Goal: Task Accomplishment & Management: Manage account settings

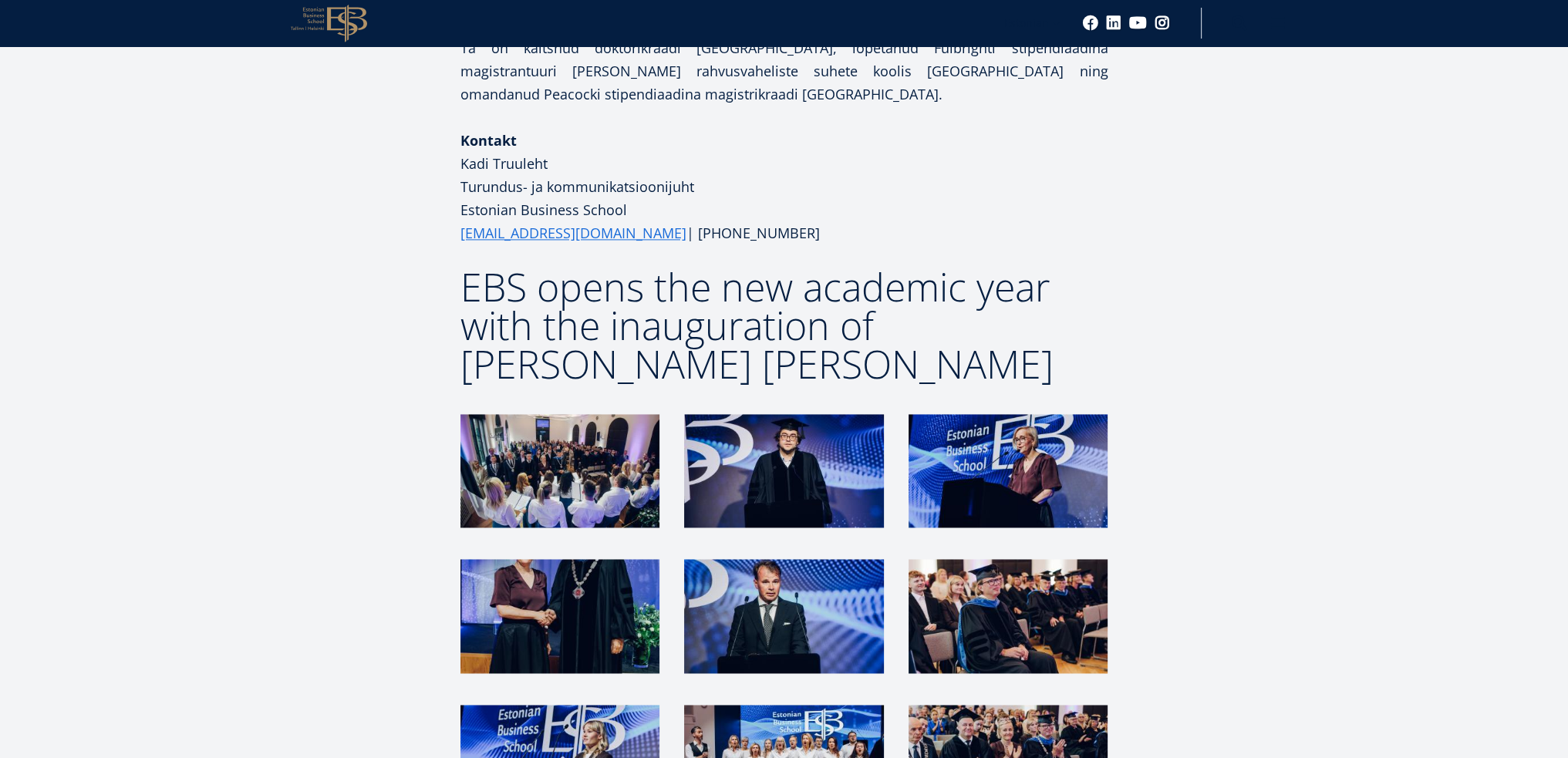
scroll to position [3008, 0]
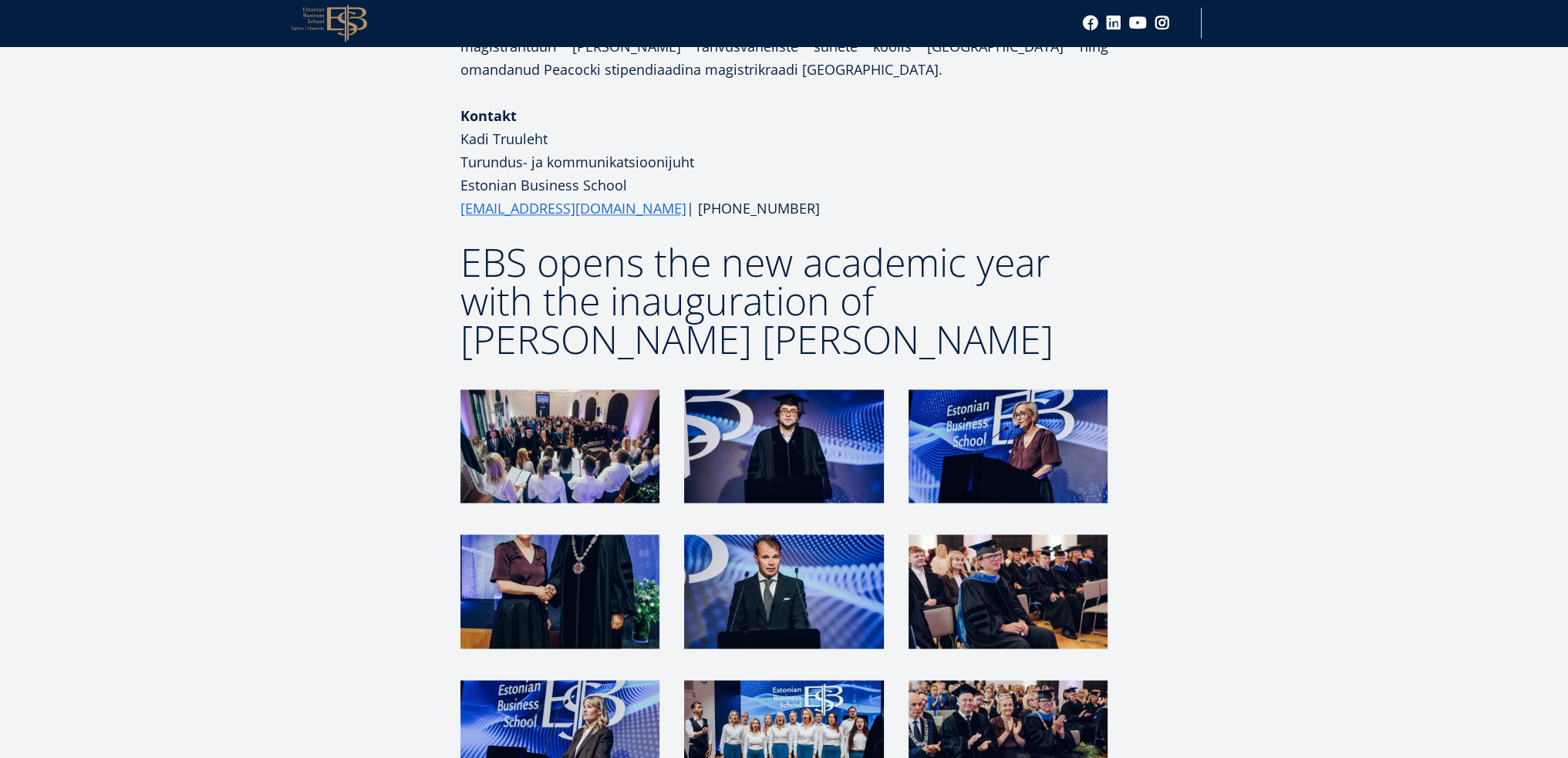
click at [560, 535] on img at bounding box center [560, 591] width 199 height 113
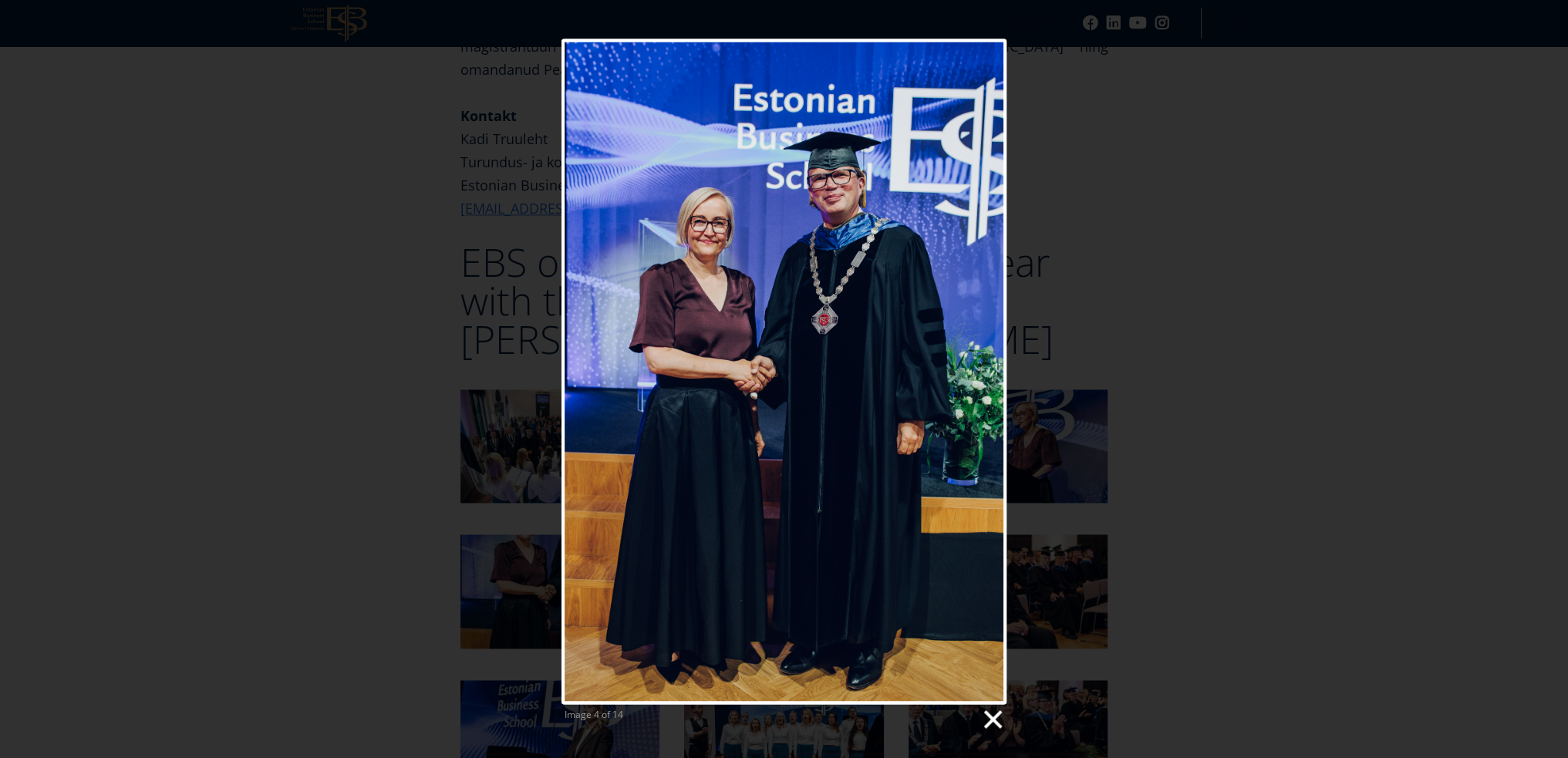
click at [996, 723] on link at bounding box center [992, 719] width 23 height 23
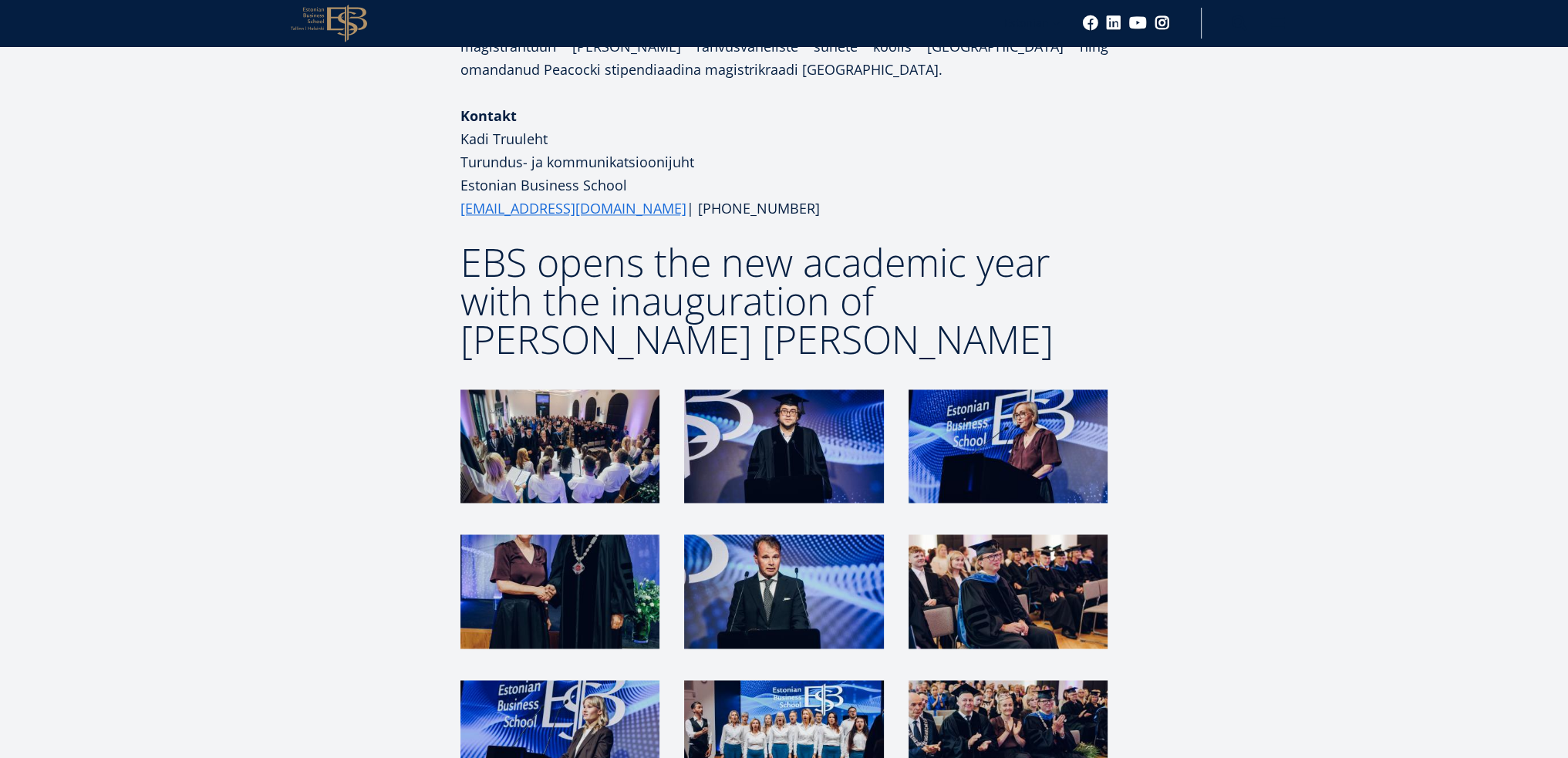
click at [1025, 680] on img at bounding box center [1008, 736] width 199 height 113
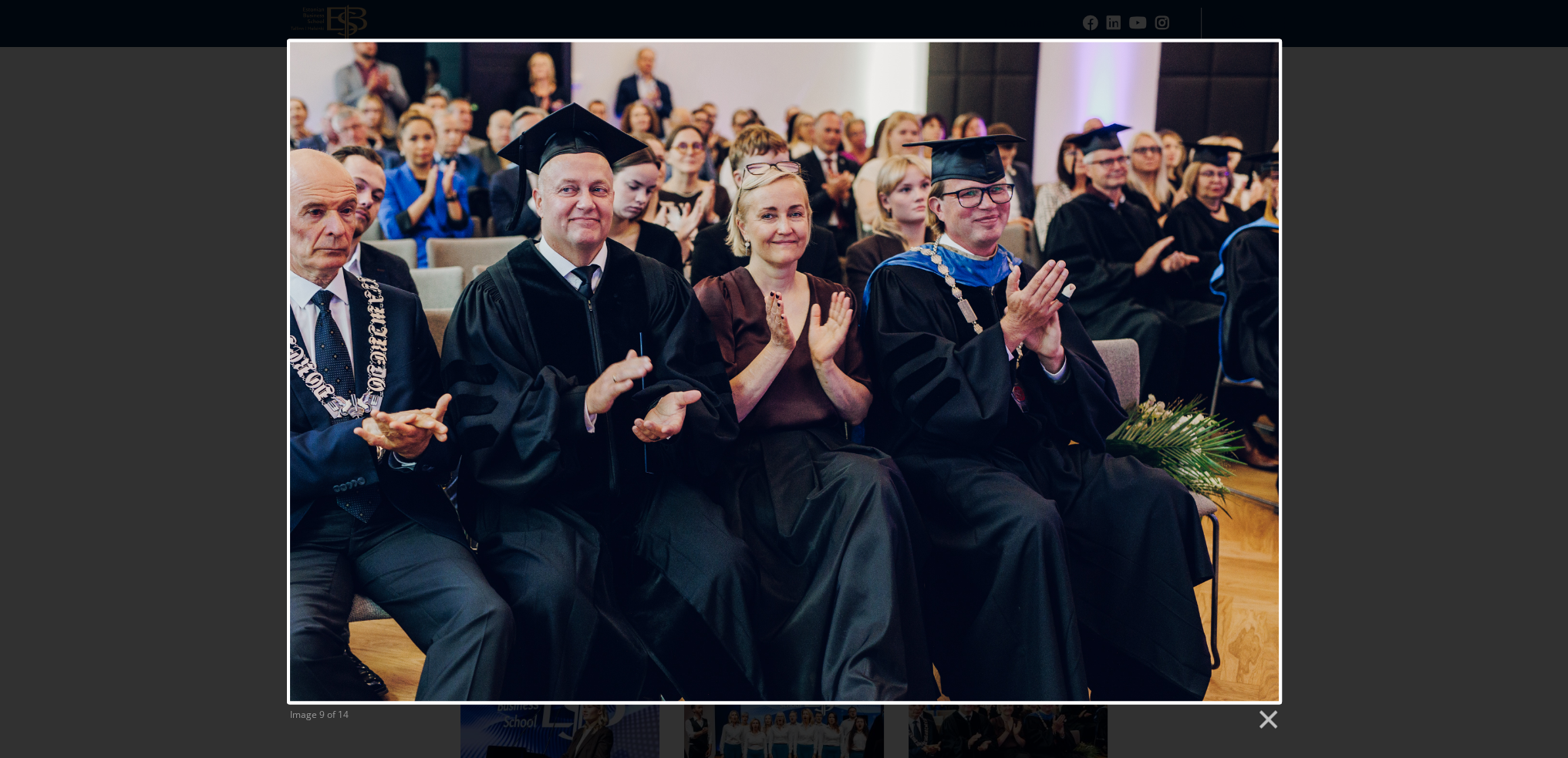
click at [1408, 449] on div "Image 9 of 14" at bounding box center [784, 385] width 1568 height 693
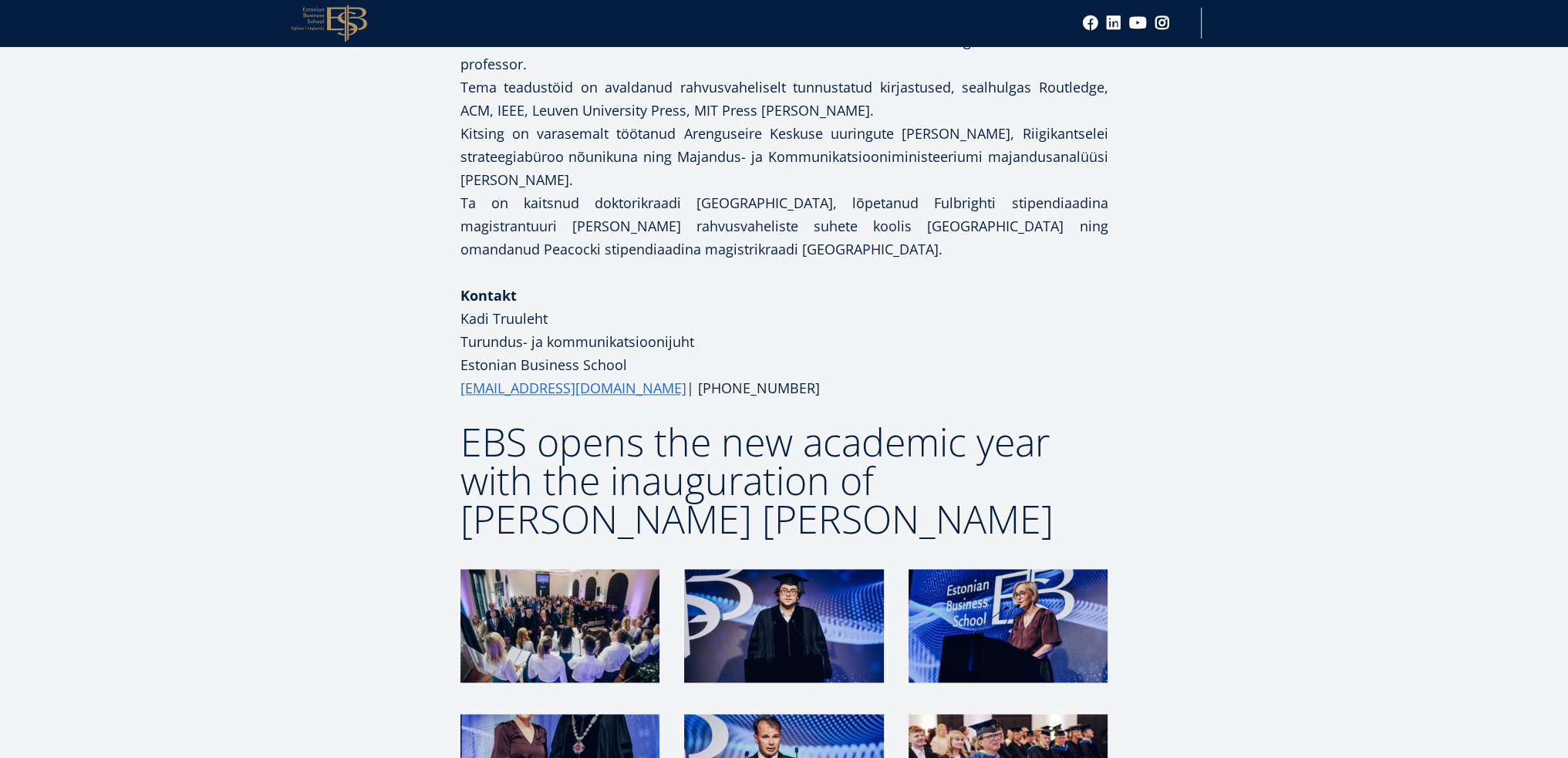
scroll to position [2854, 0]
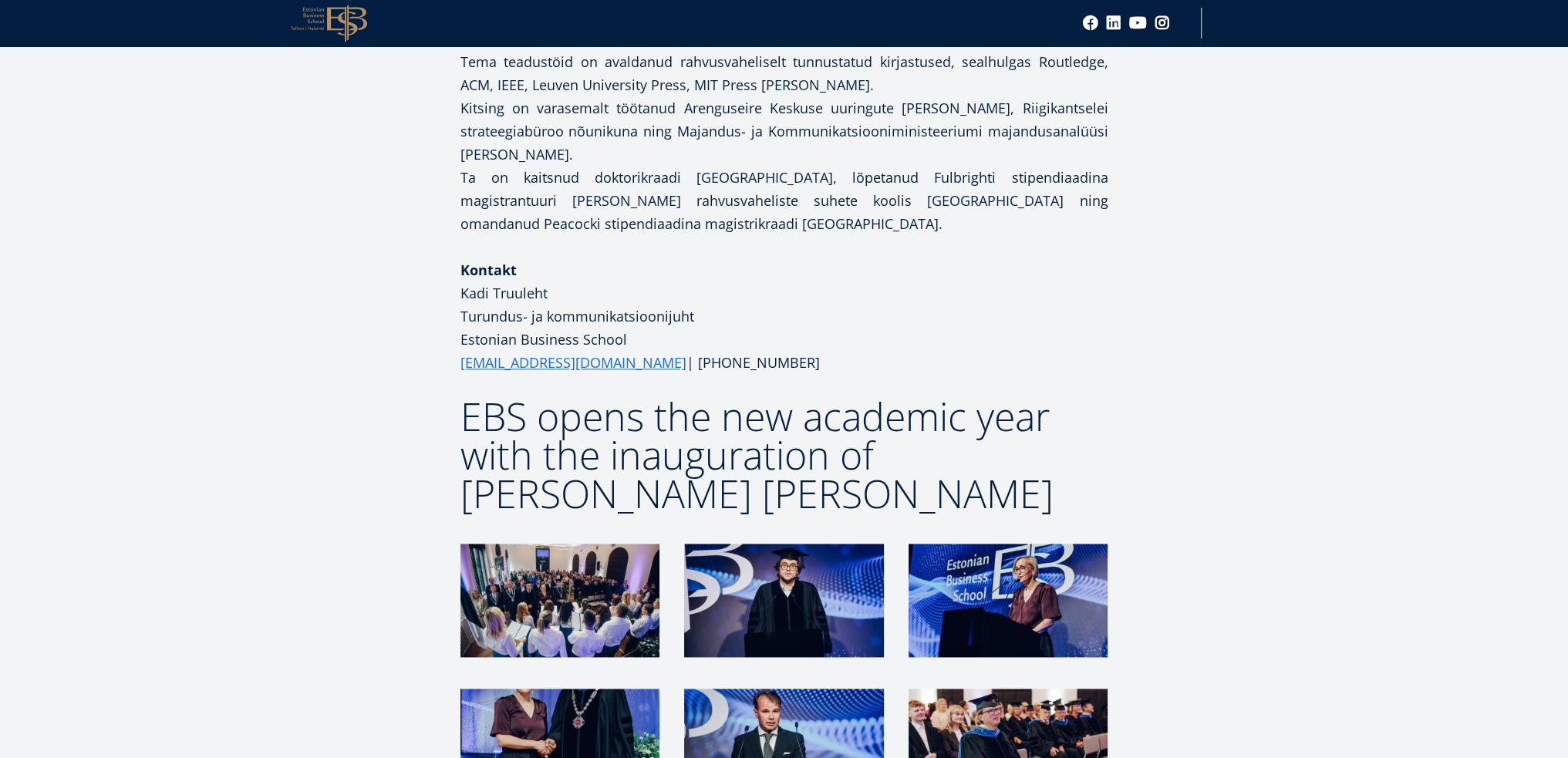
click at [580, 544] on img at bounding box center [560, 600] width 199 height 113
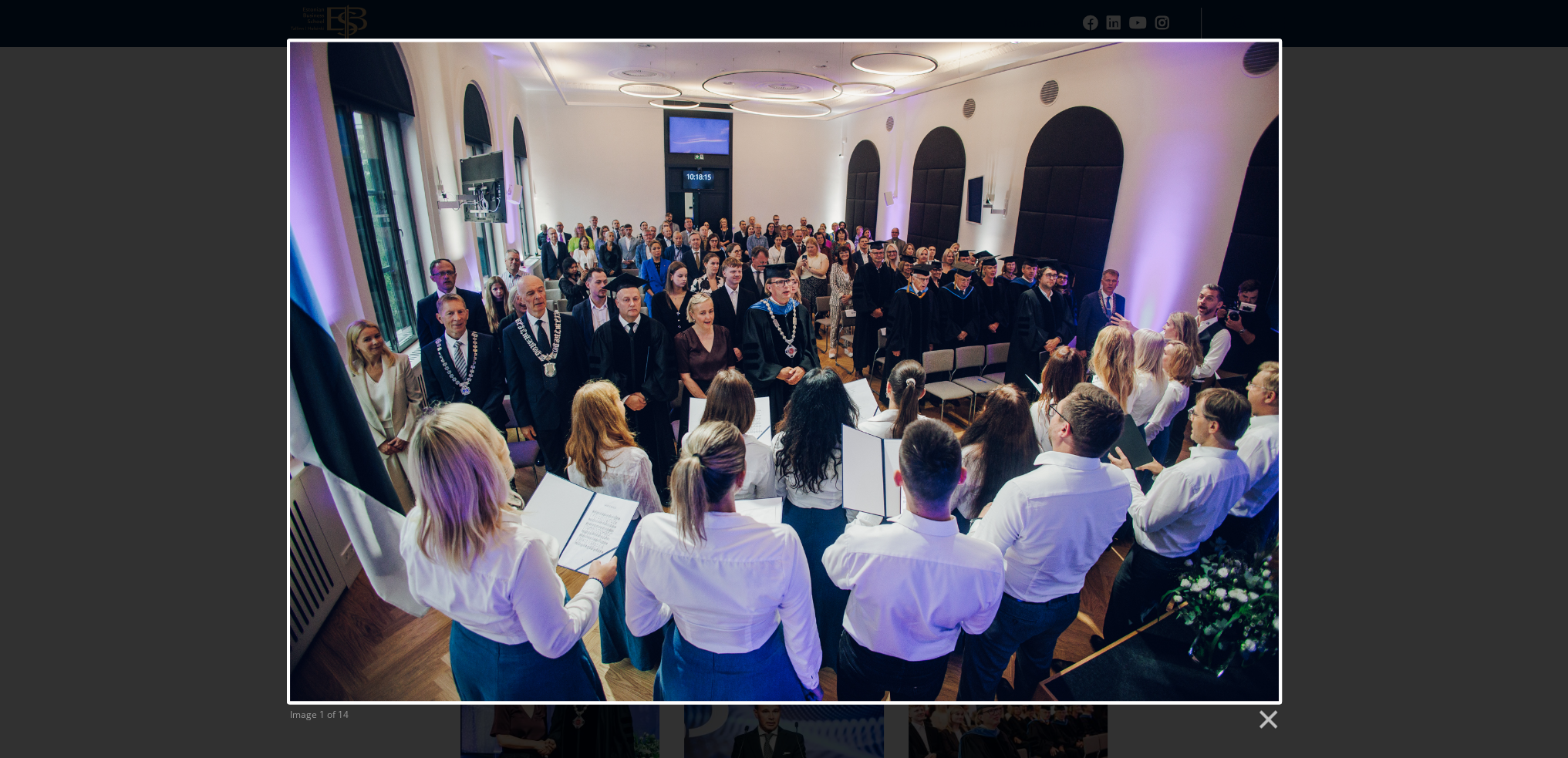
click at [116, 222] on div "Image 1 of 14" at bounding box center [784, 385] width 1568 height 693
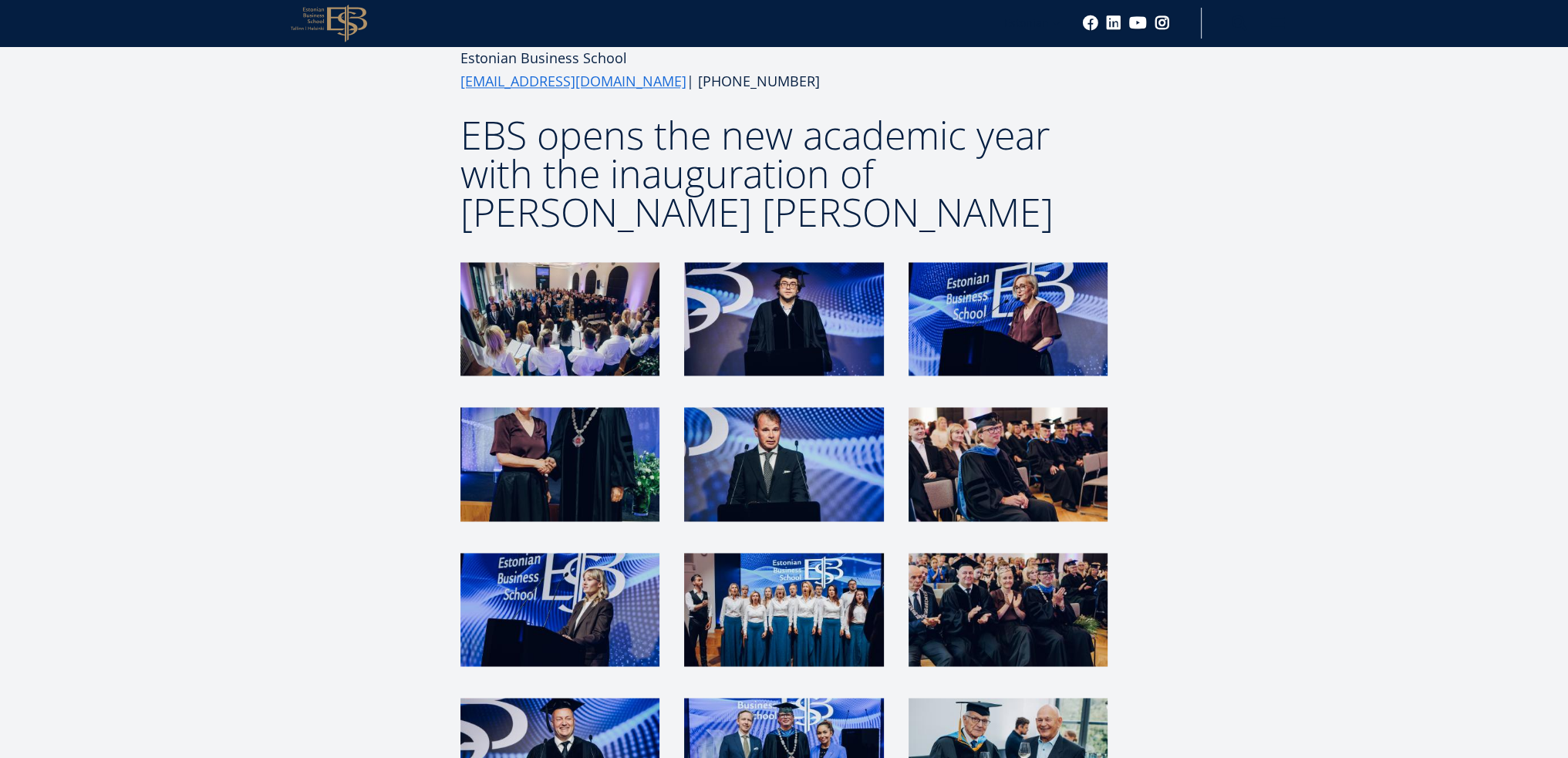
scroll to position [3162, 0]
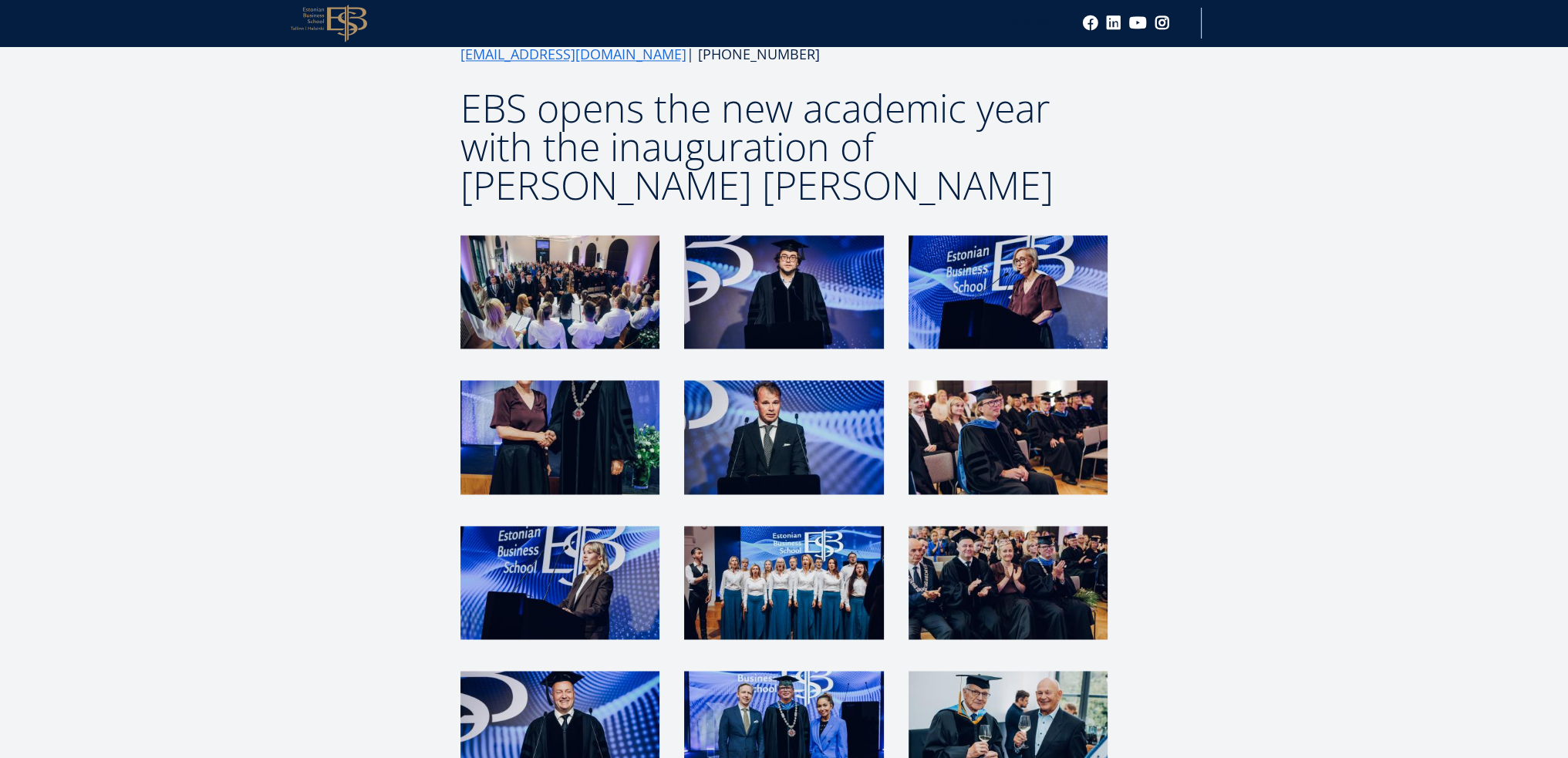
drag, startPoint x: 589, startPoint y: 435, endPoint x: 552, endPoint y: 426, distance: 38.1
click at [552, 526] on img at bounding box center [560, 582] width 199 height 113
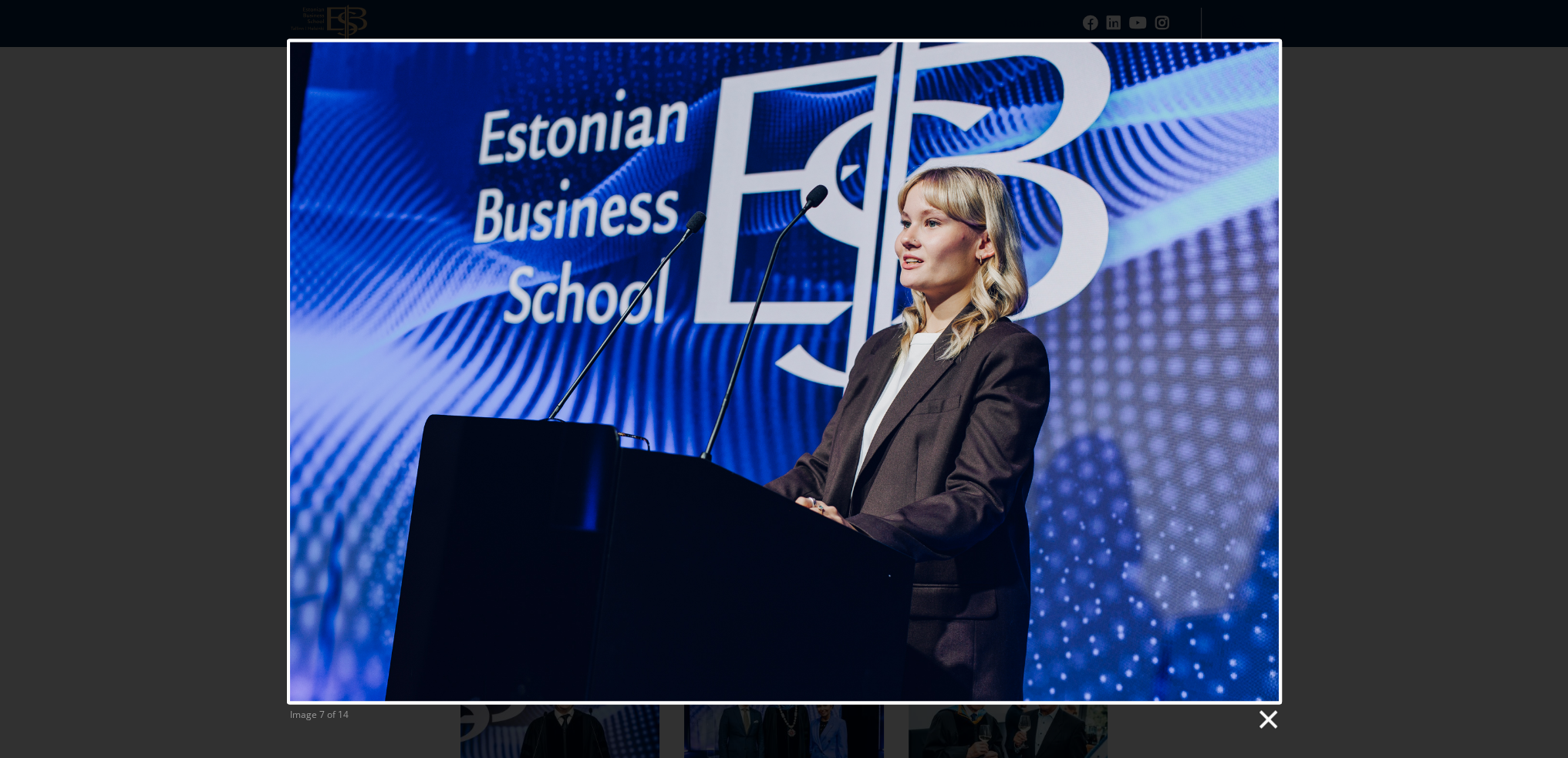
click at [1276, 715] on link at bounding box center [1267, 719] width 23 height 23
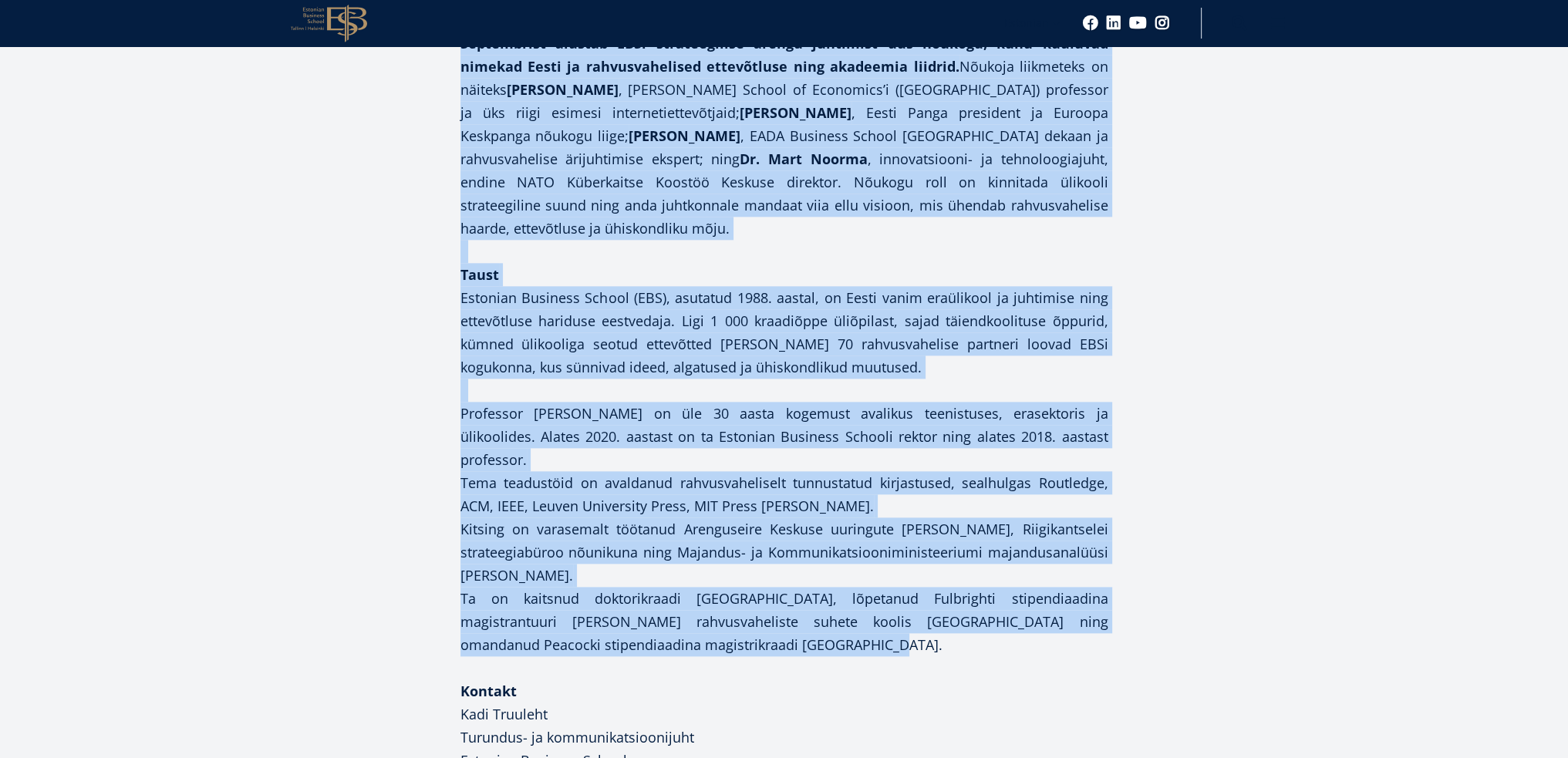
scroll to position [2468, 0]
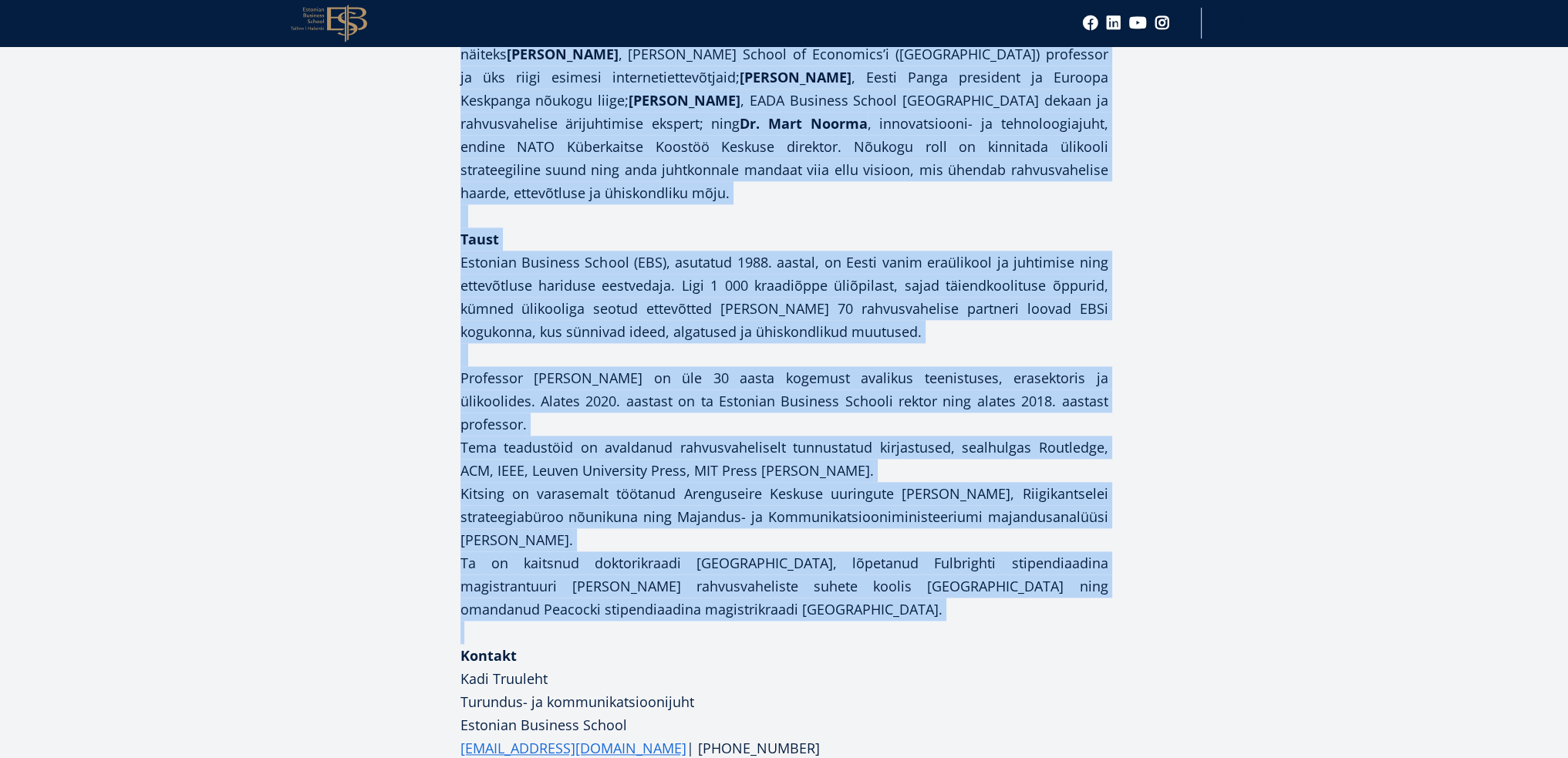
drag, startPoint x: 513, startPoint y: 341, endPoint x: 913, endPoint y: 451, distance: 414.8
click at [913, 451] on div "Facebook Linkedin Email Täna 29. augustil, avas Estonian Business School (EBS) …" at bounding box center [784, 379] width 817 height 3403
copy div "Täna 29. augustil, avas Estonian Business School (EBS) uue akadeemilise aasta p…"
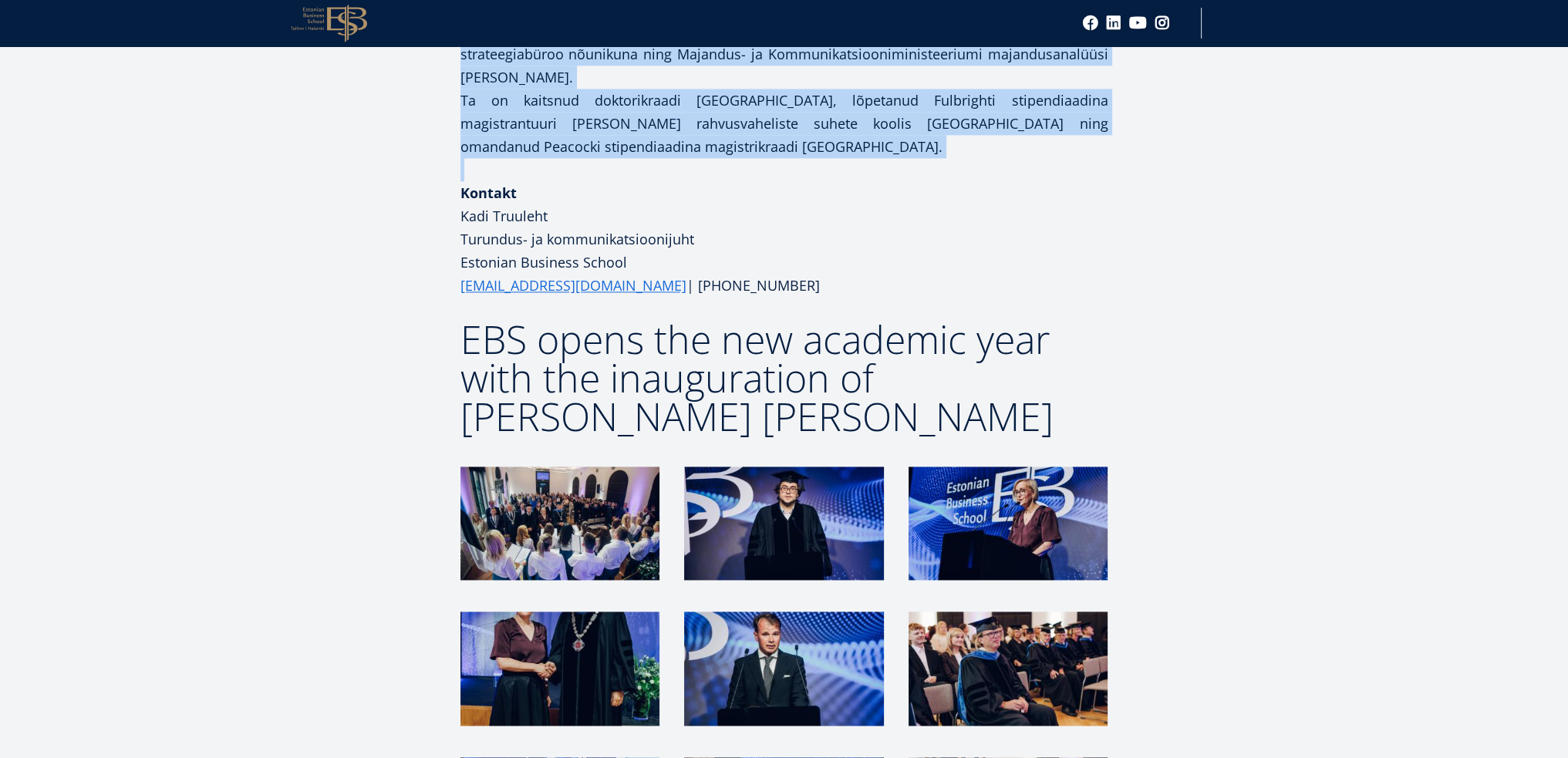
scroll to position [3008, 0]
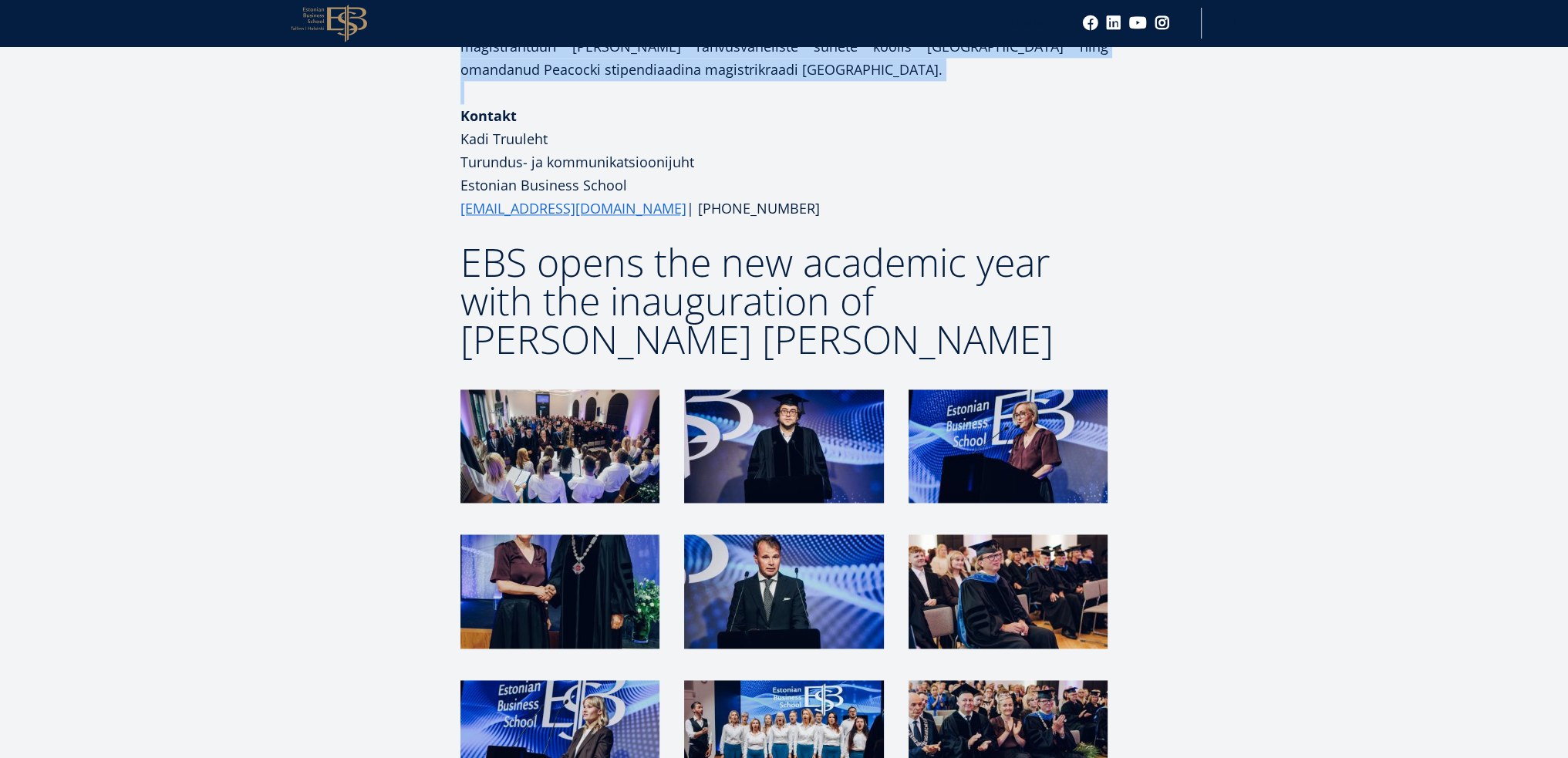
click at [598, 535] on img at bounding box center [560, 591] width 199 height 113
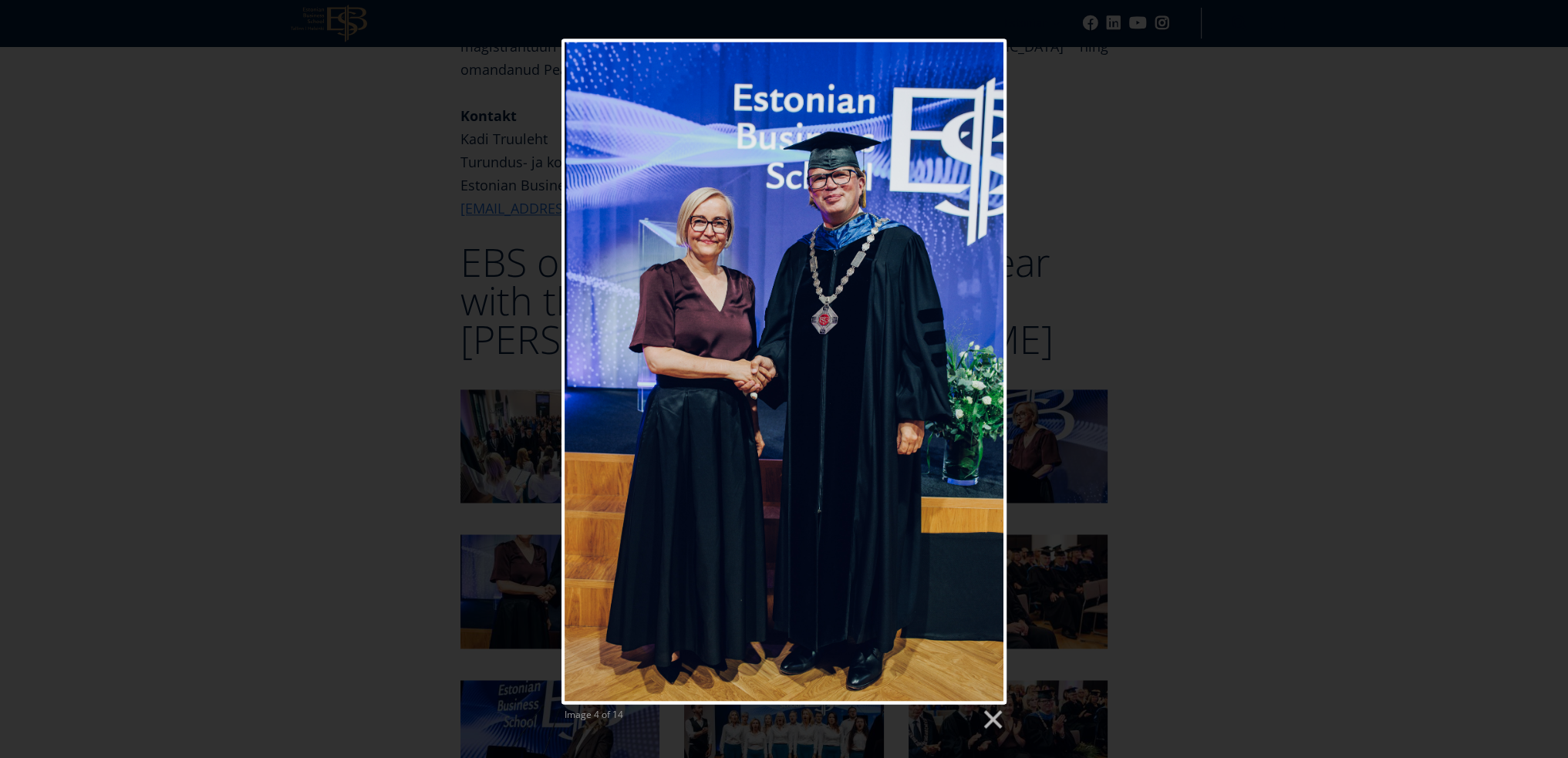
click at [1302, 413] on div "Image 4 of 14" at bounding box center [784, 385] width 1568 height 693
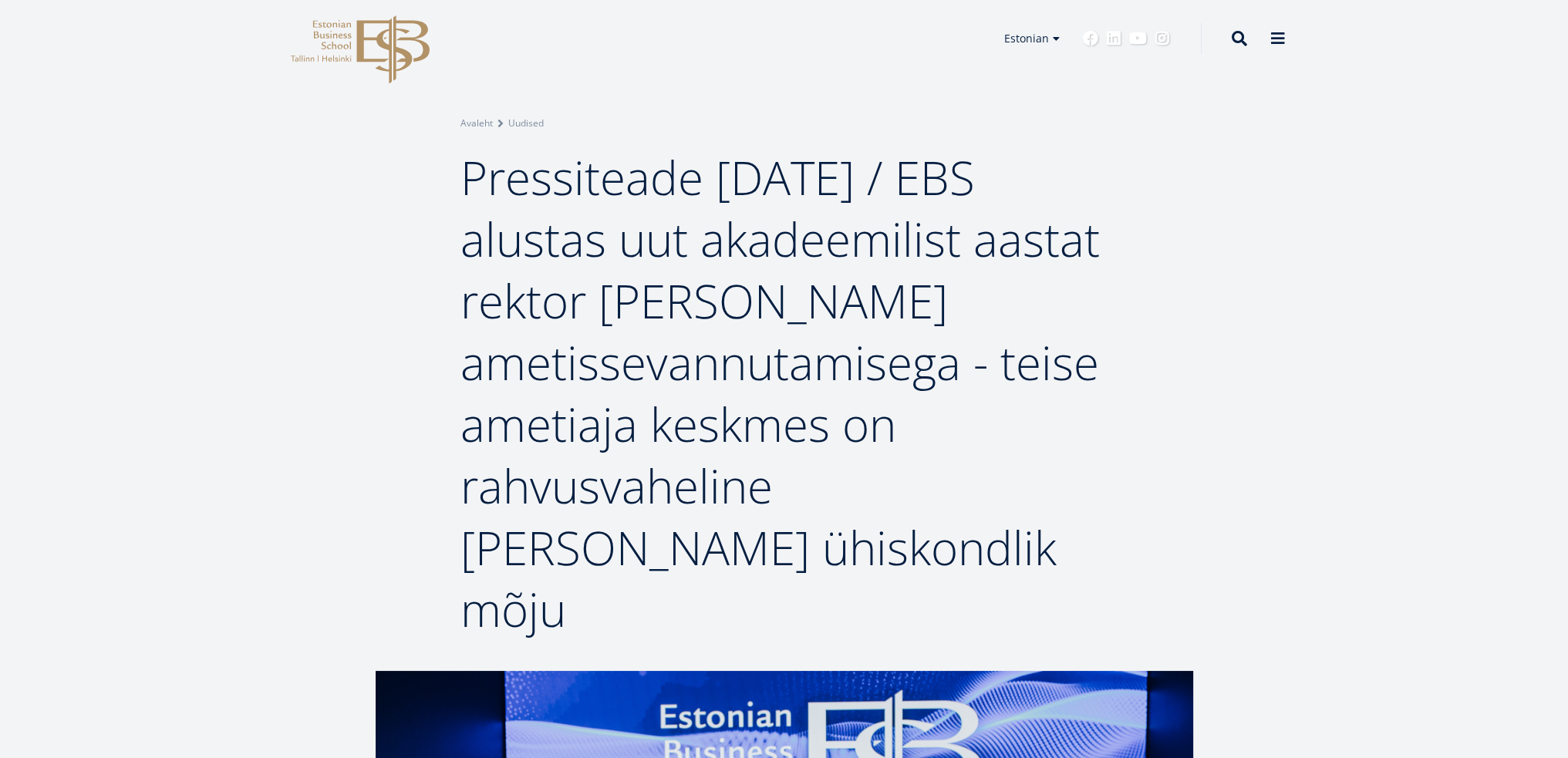
scroll to position [0, 0]
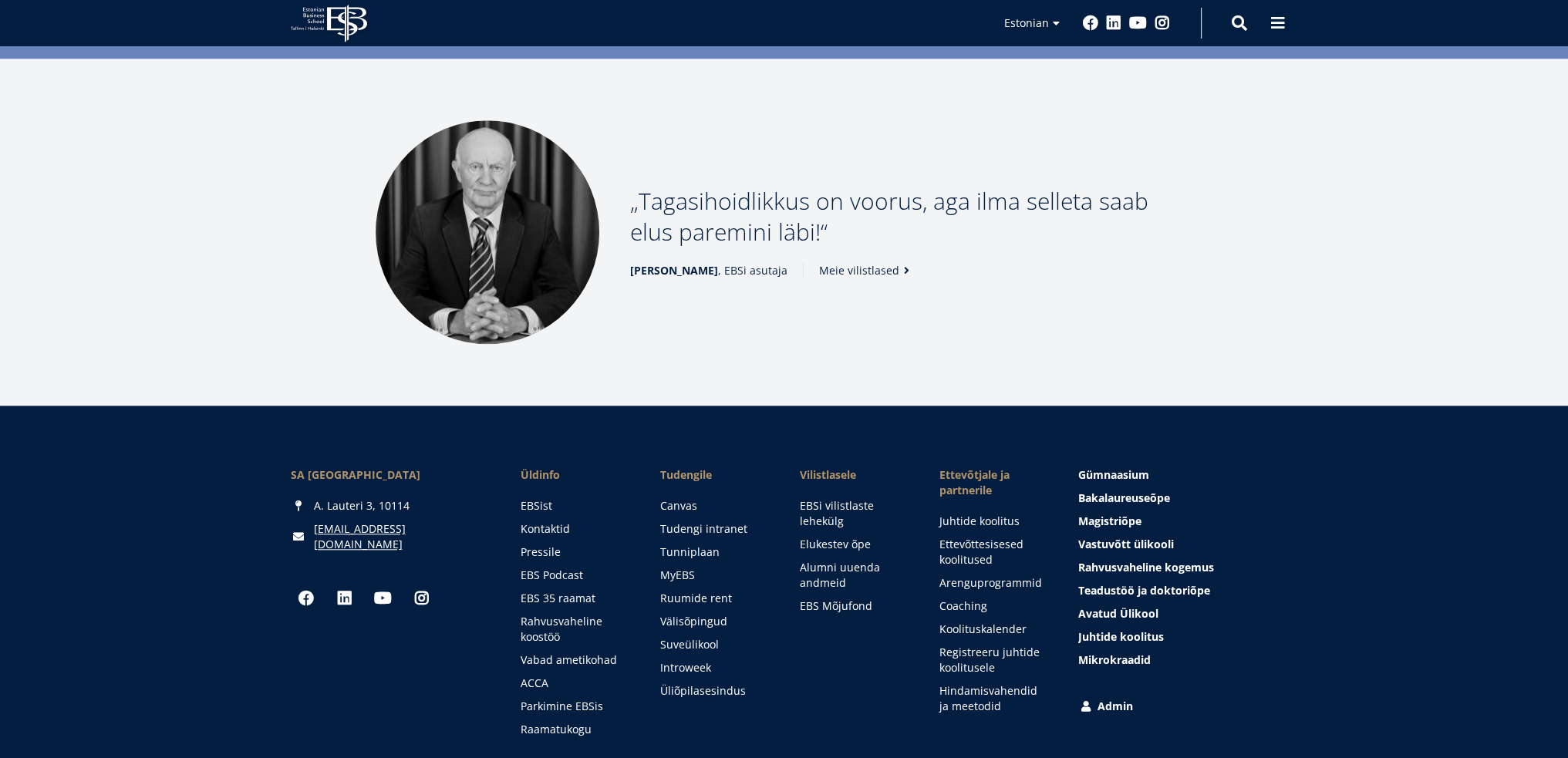
scroll to position [2090, 0]
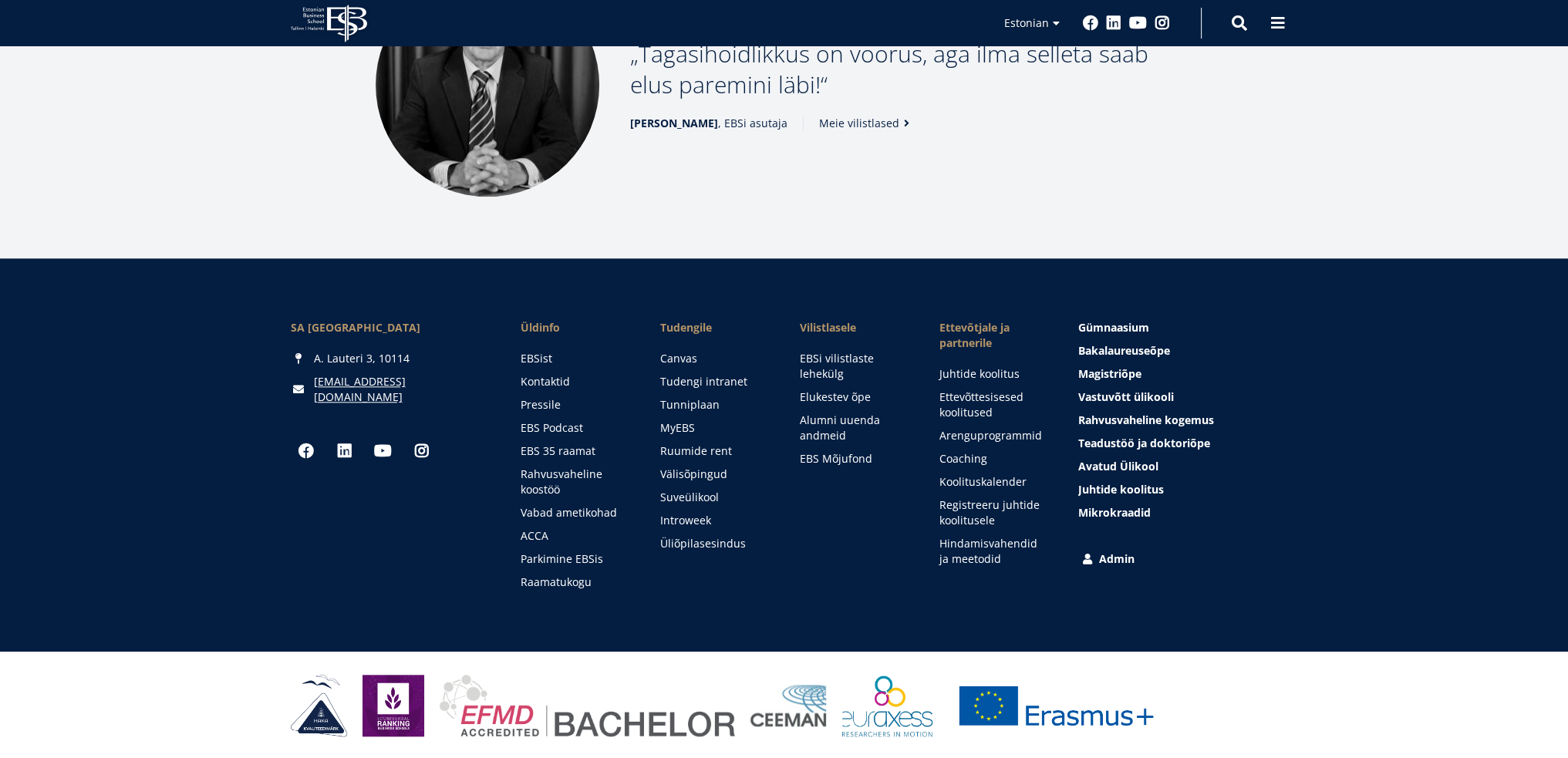
click at [1110, 552] on link "Admin" at bounding box center [1179, 559] width 199 height 15
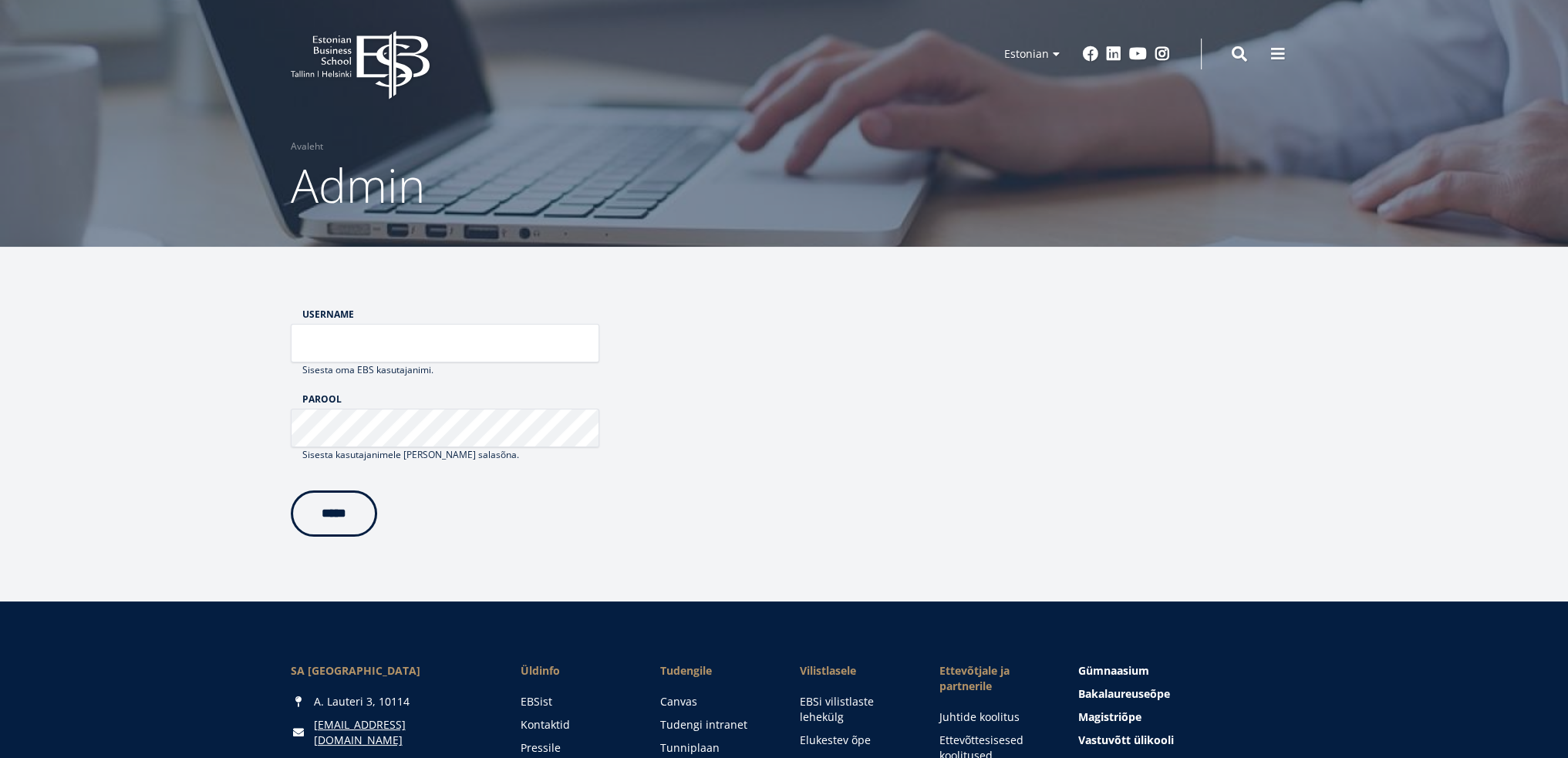
type input "*****"
click at [324, 517] on input "*****" at bounding box center [334, 514] width 87 height 47
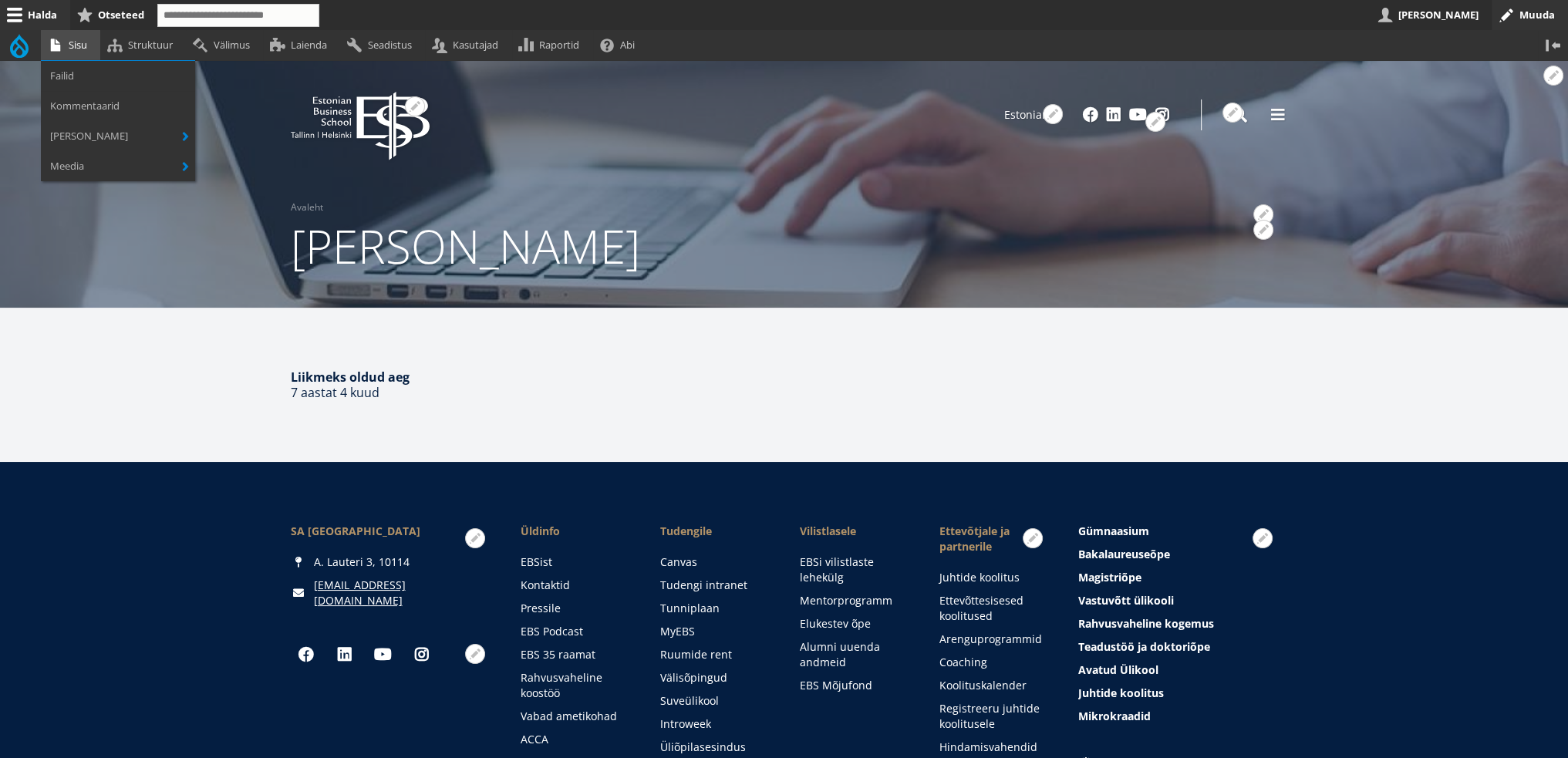
click at [67, 49] on link "Sisu" at bounding box center [71, 44] width 59 height 30
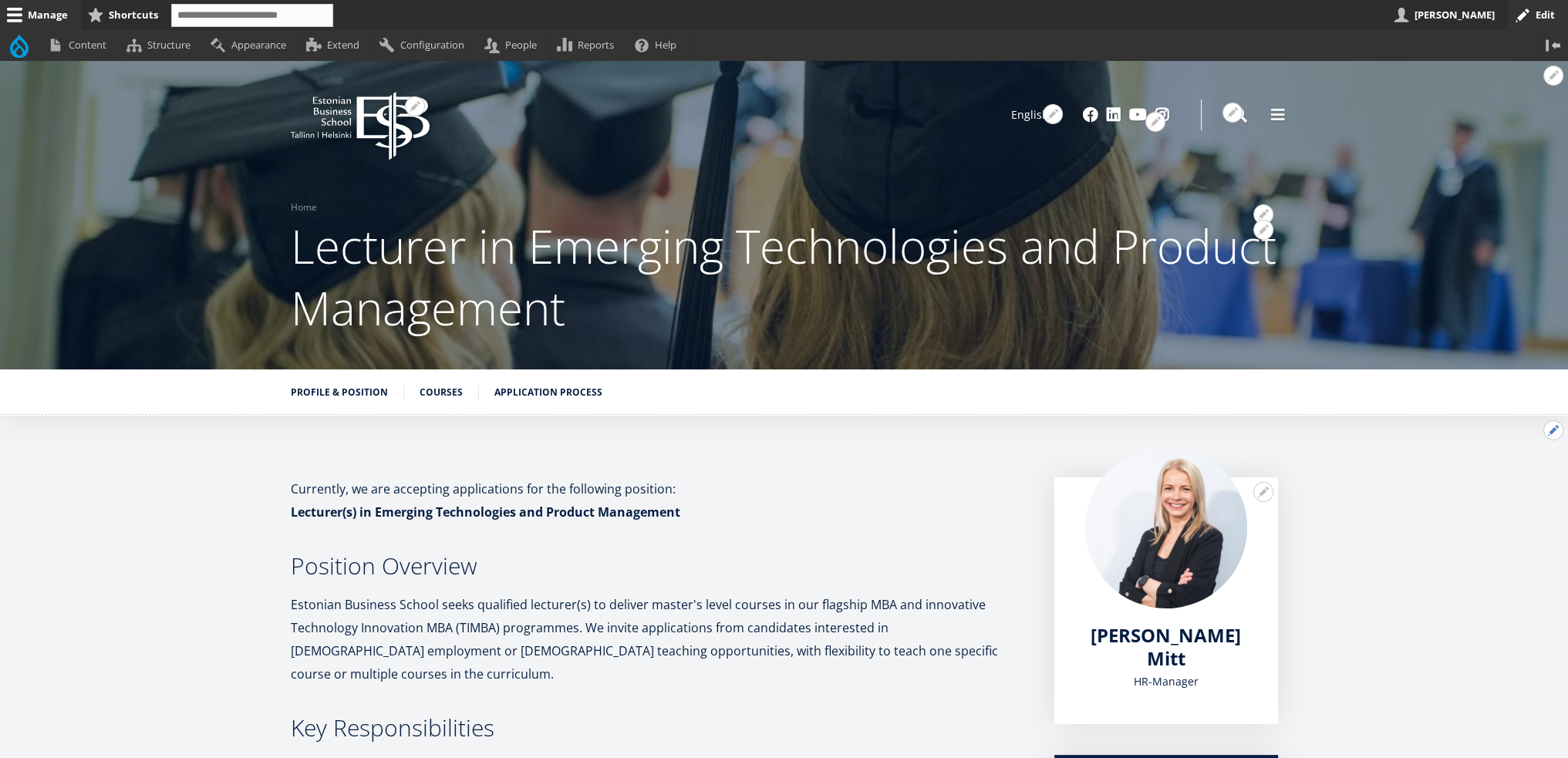
click at [1546, 434] on button "Open configuration options" at bounding box center [1553, 430] width 20 height 20
click at [1503, 471] on link "Edit" at bounding box center [1521, 472] width 83 height 16
